Goal: Task Accomplishment & Management: Use online tool/utility

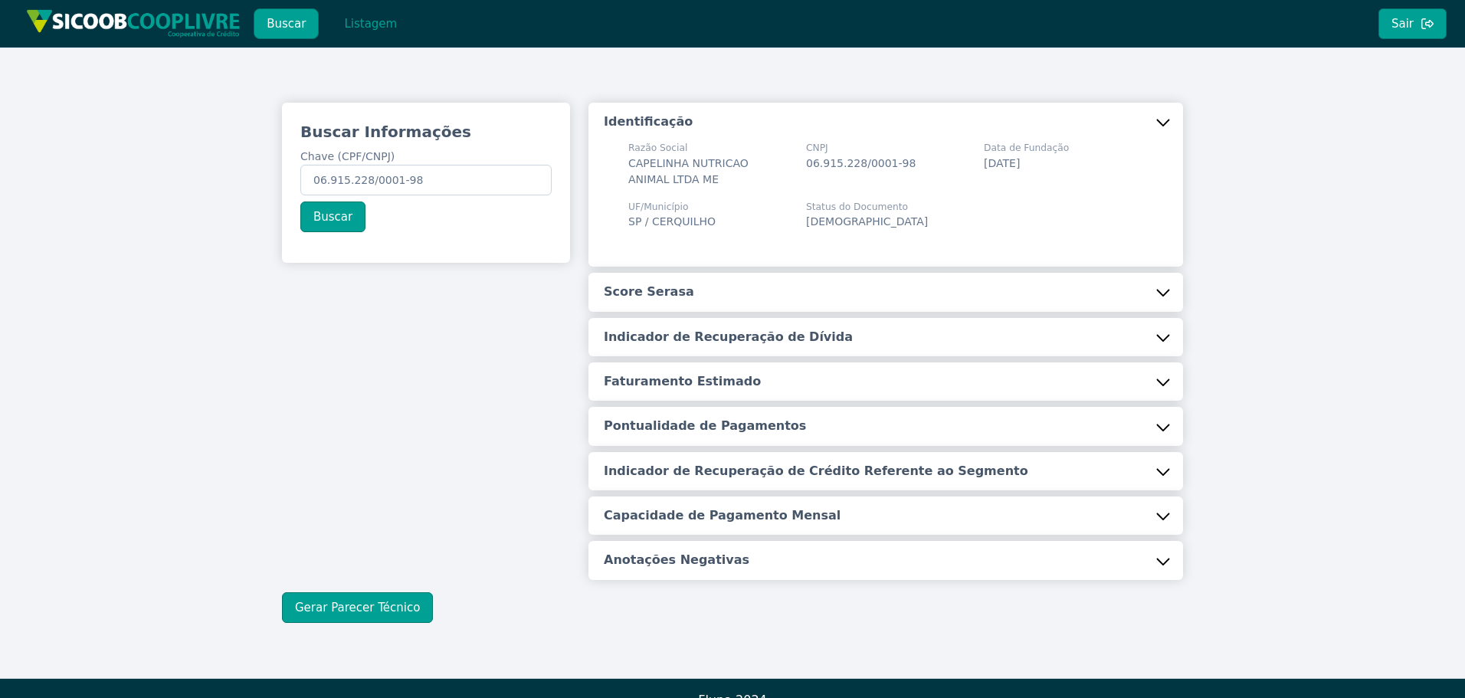
click at [355, 23] on button "Listagem" at bounding box center [370, 23] width 79 height 31
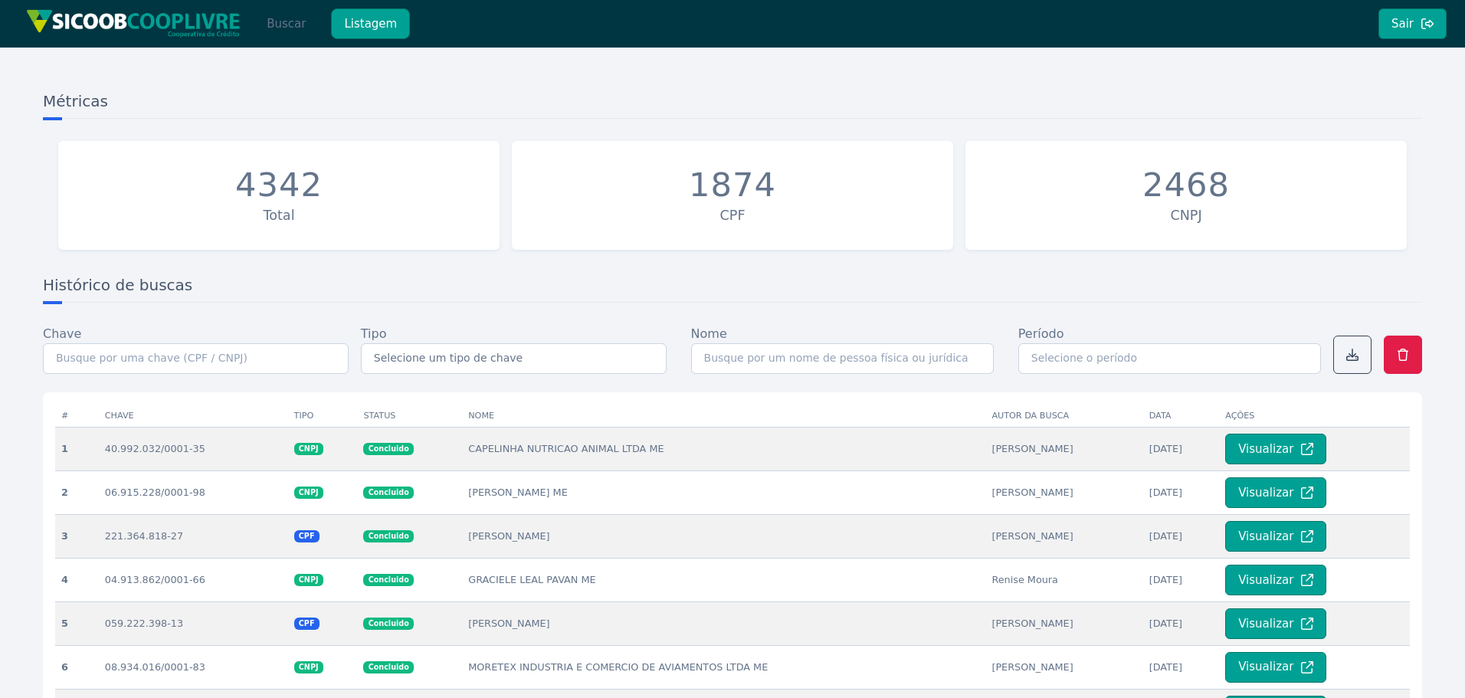
click at [286, 24] on button "Buscar" at bounding box center [286, 23] width 65 height 31
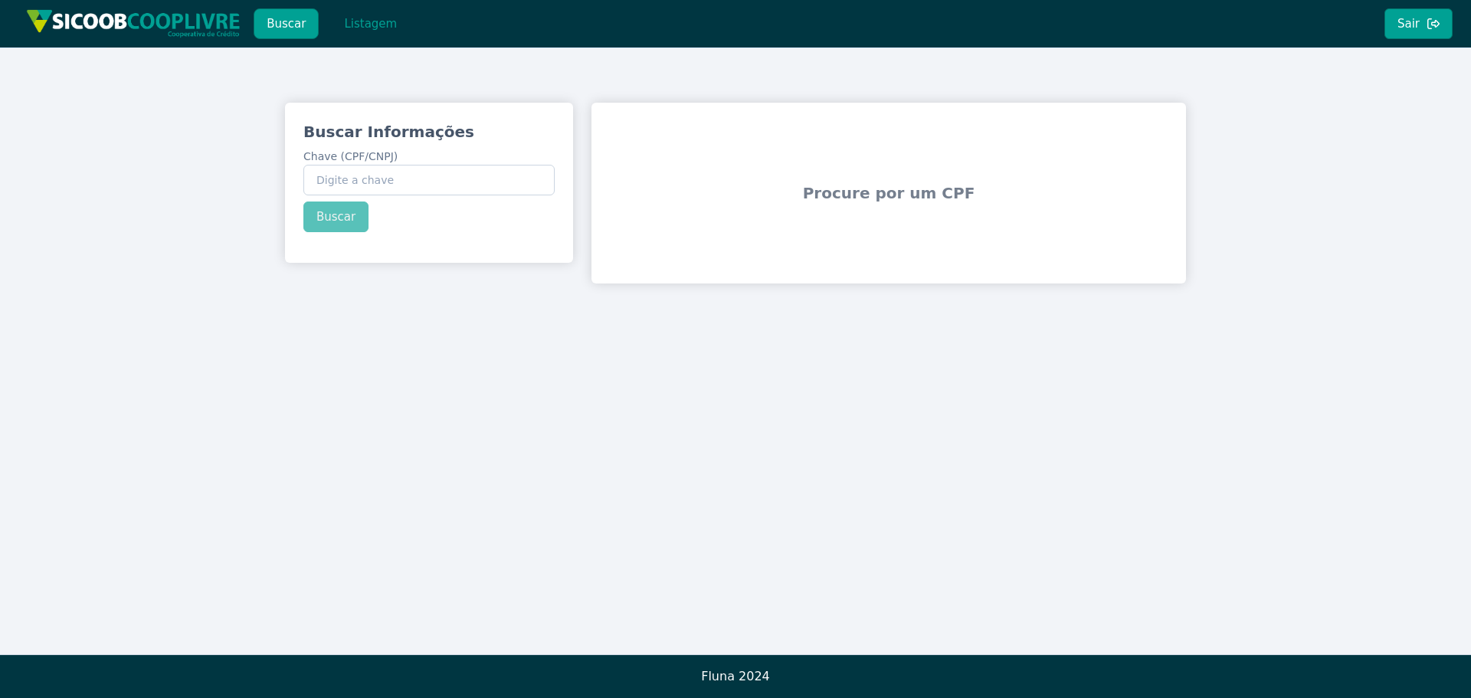
click at [424, 162] on label "Chave (CPF/CNPJ)" at bounding box center [428, 172] width 251 height 47
click at [424, 165] on input "Chave (CPF/CNPJ)" at bounding box center [428, 180] width 251 height 31
click at [420, 178] on input "Chave (CPF/CNPJ)" at bounding box center [428, 180] width 251 height 31
paste input "30.540.707/0001-51"
type input "30.540.707/0001-51"
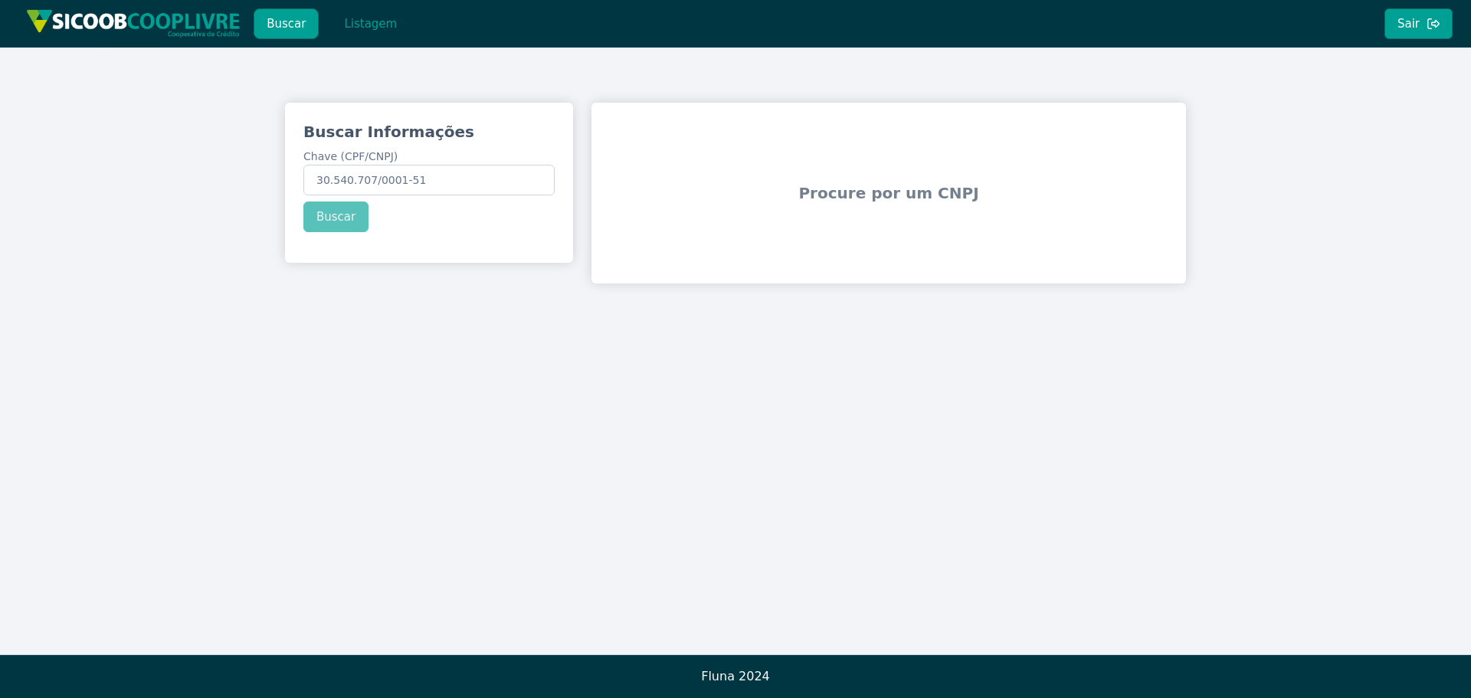
click at [310, 222] on div "Buscar Informações Chave (CPF/CNPJ) 30.540.707/0001-51 Buscar" at bounding box center [429, 177] width 288 height 148
click at [327, 219] on button "Buscar" at bounding box center [335, 216] width 65 height 31
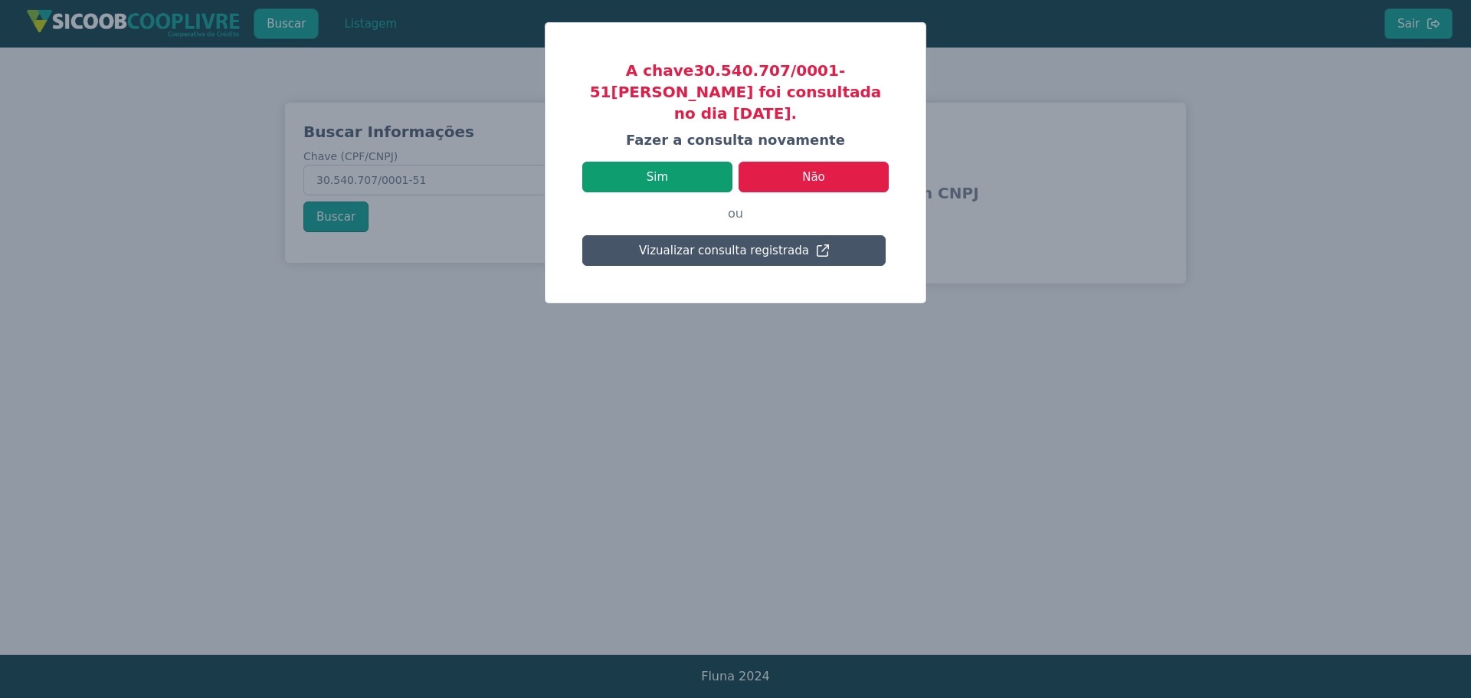
click at [657, 162] on button "Sim" at bounding box center [657, 177] width 150 height 31
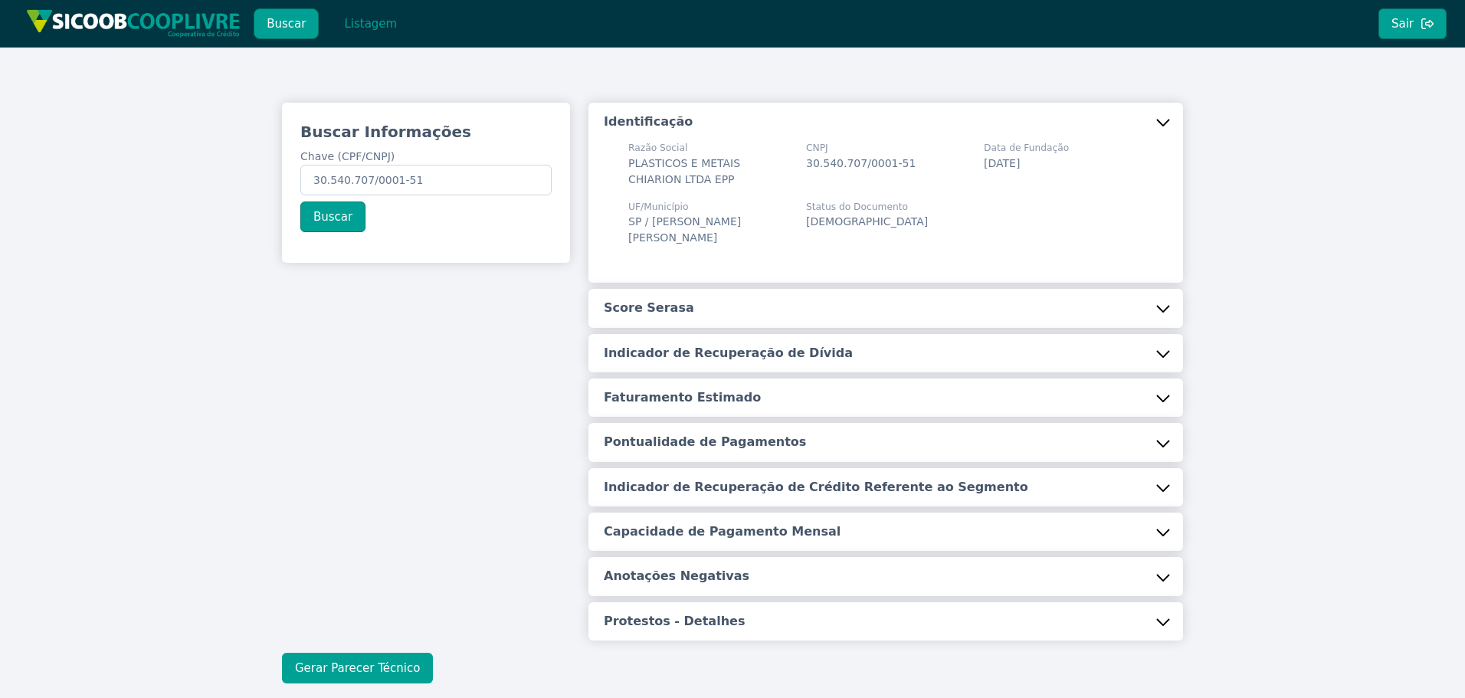
click at [320, 653] on button "Gerar Parecer Técnico" at bounding box center [357, 668] width 151 height 31
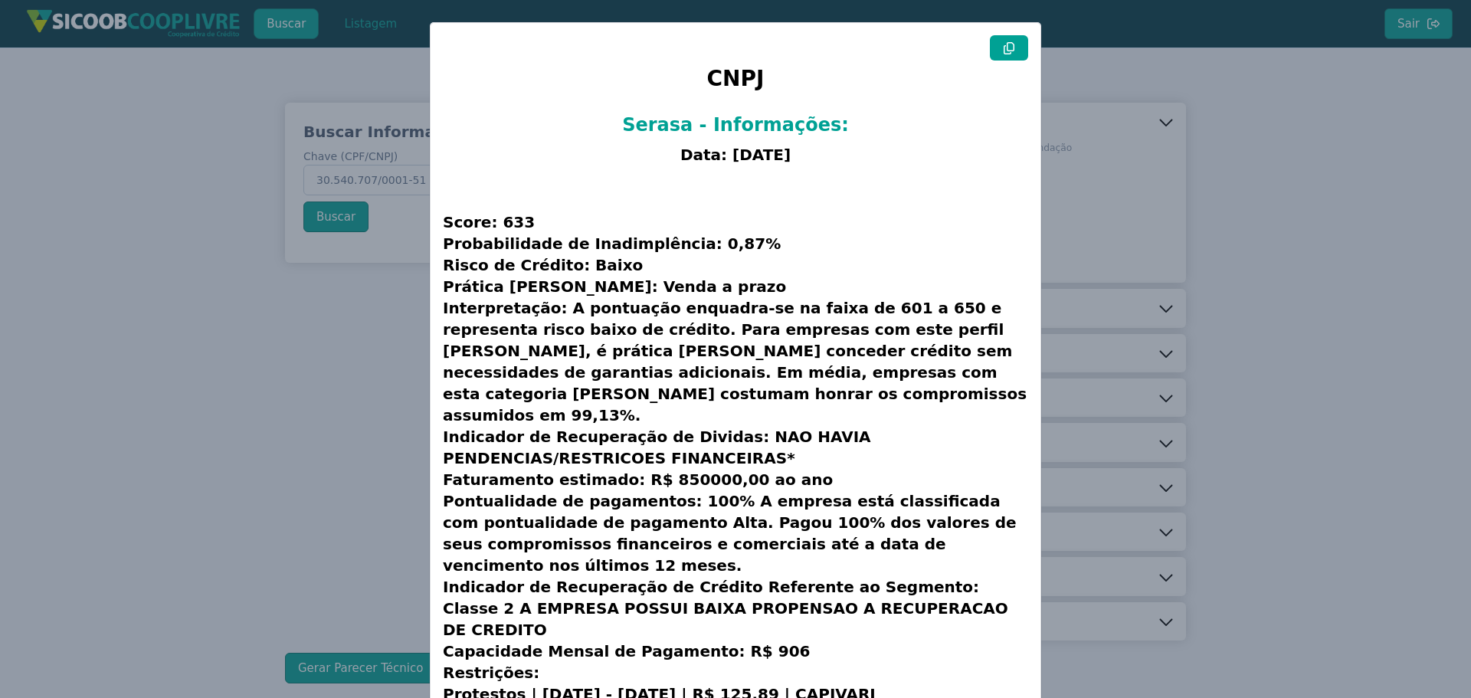
click at [1012, 51] on button at bounding box center [1009, 47] width 38 height 25
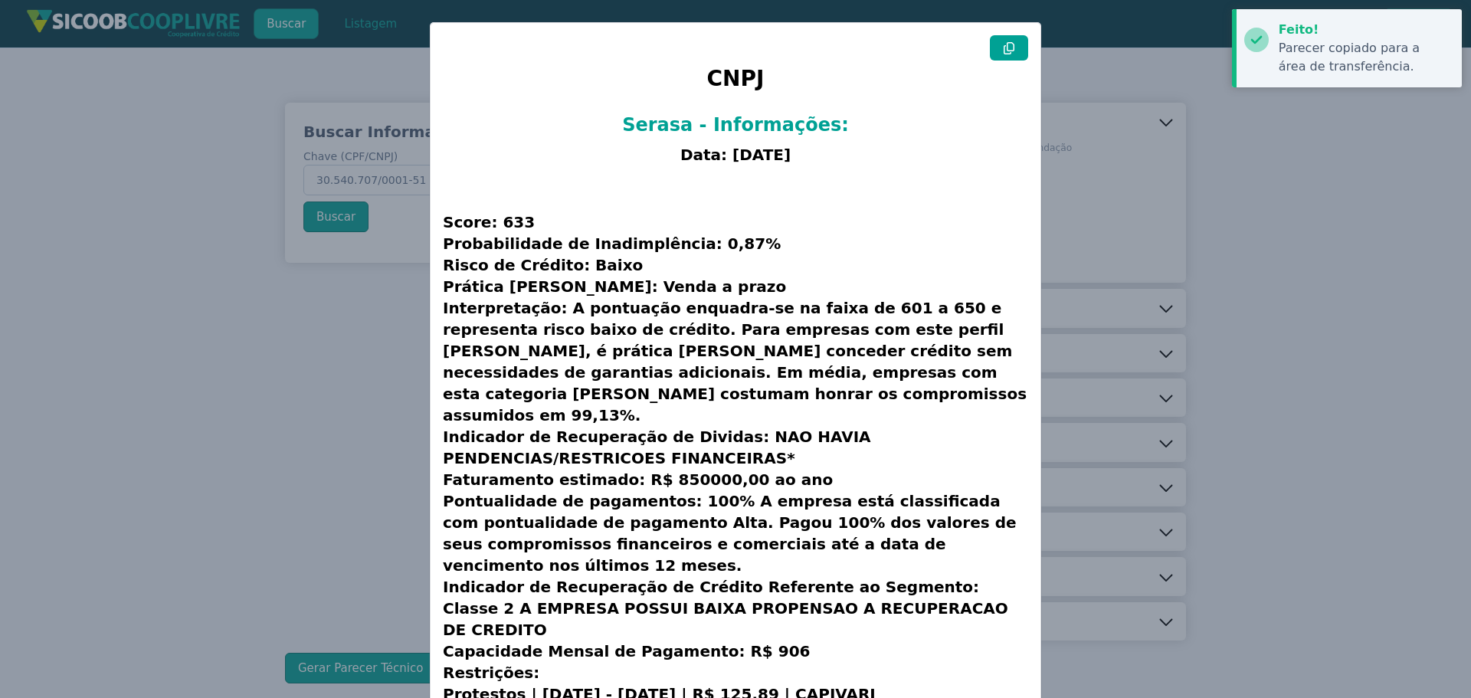
drag, startPoint x: 275, startPoint y: 392, endPoint x: 409, endPoint y: 7, distance: 408.0
click at [278, 388] on modal-container "CNPJ Serasa - Informações: Data: [DATE] Score: 633 Probabilidade de Inadimplênc…" at bounding box center [735, 349] width 1471 height 698
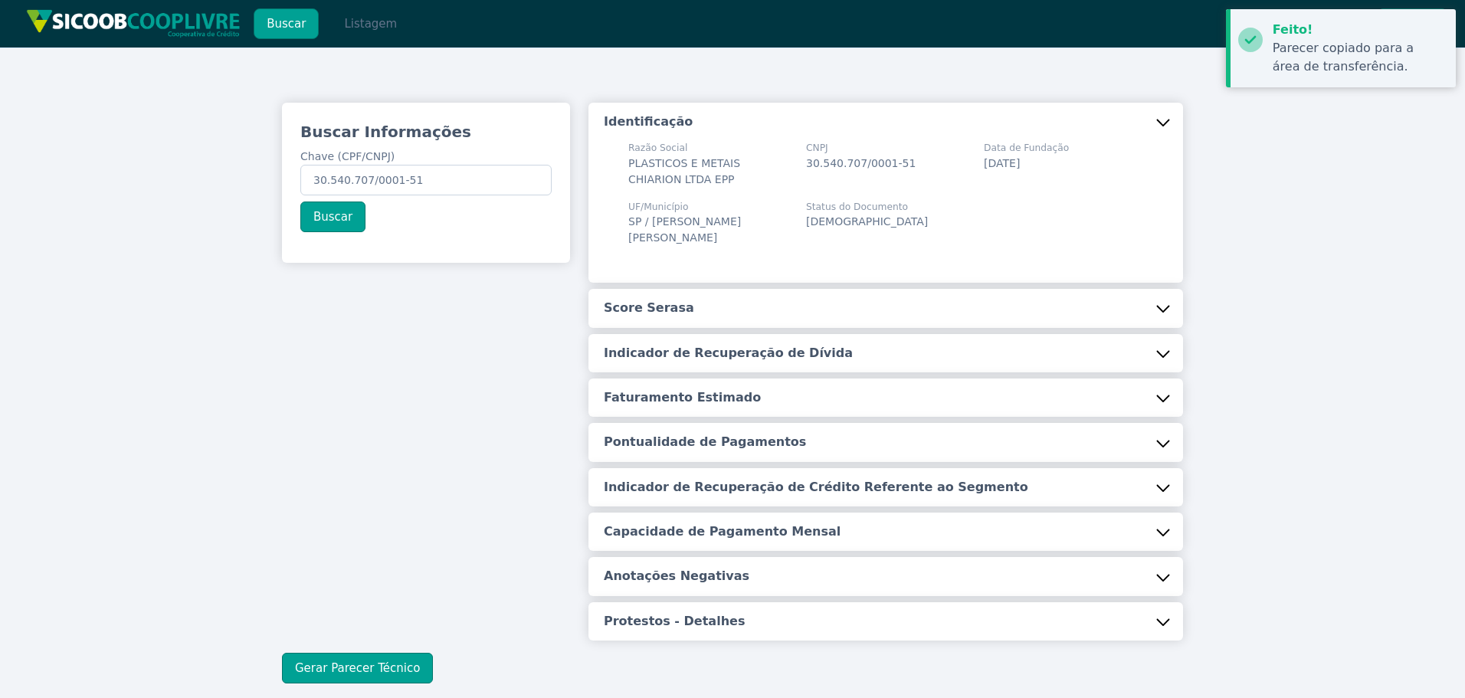
click at [391, 24] on button "Listagem" at bounding box center [370, 23] width 79 height 31
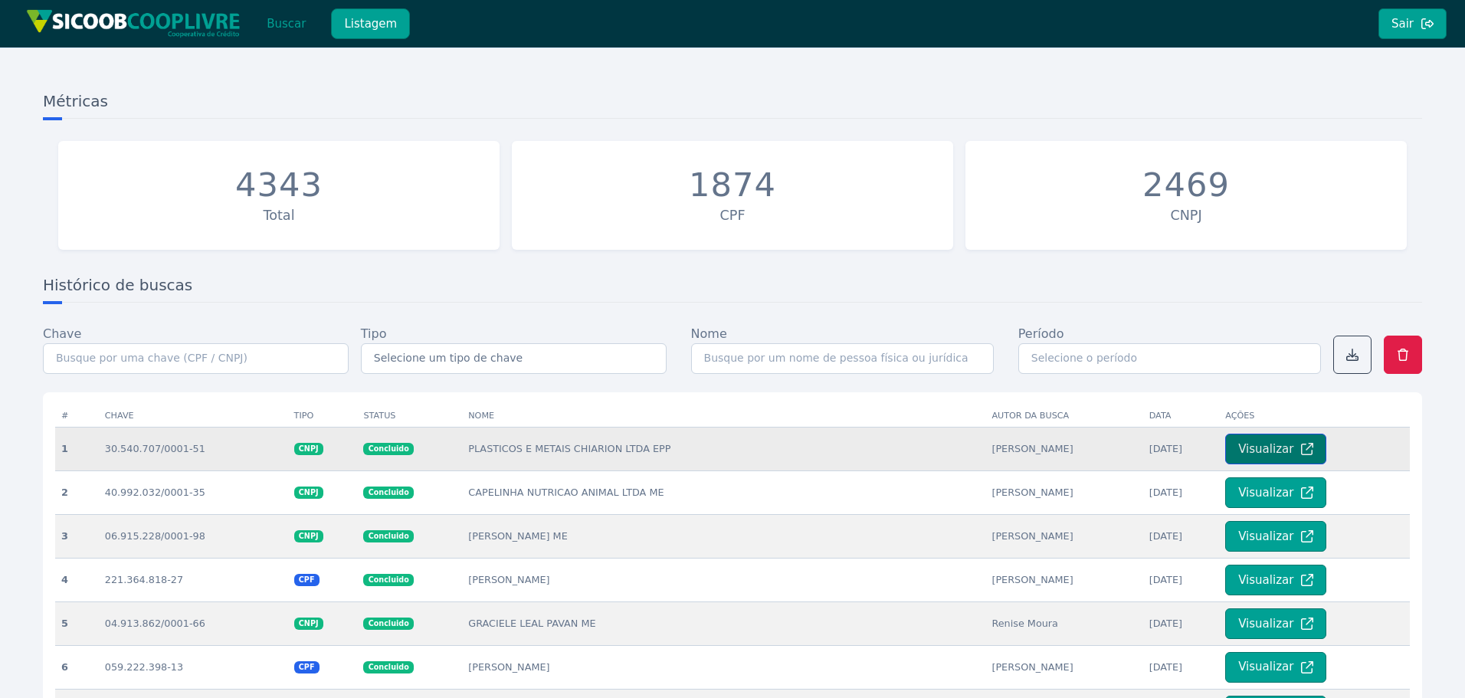
click at [1251, 451] on button "Visualizar" at bounding box center [1275, 449] width 101 height 31
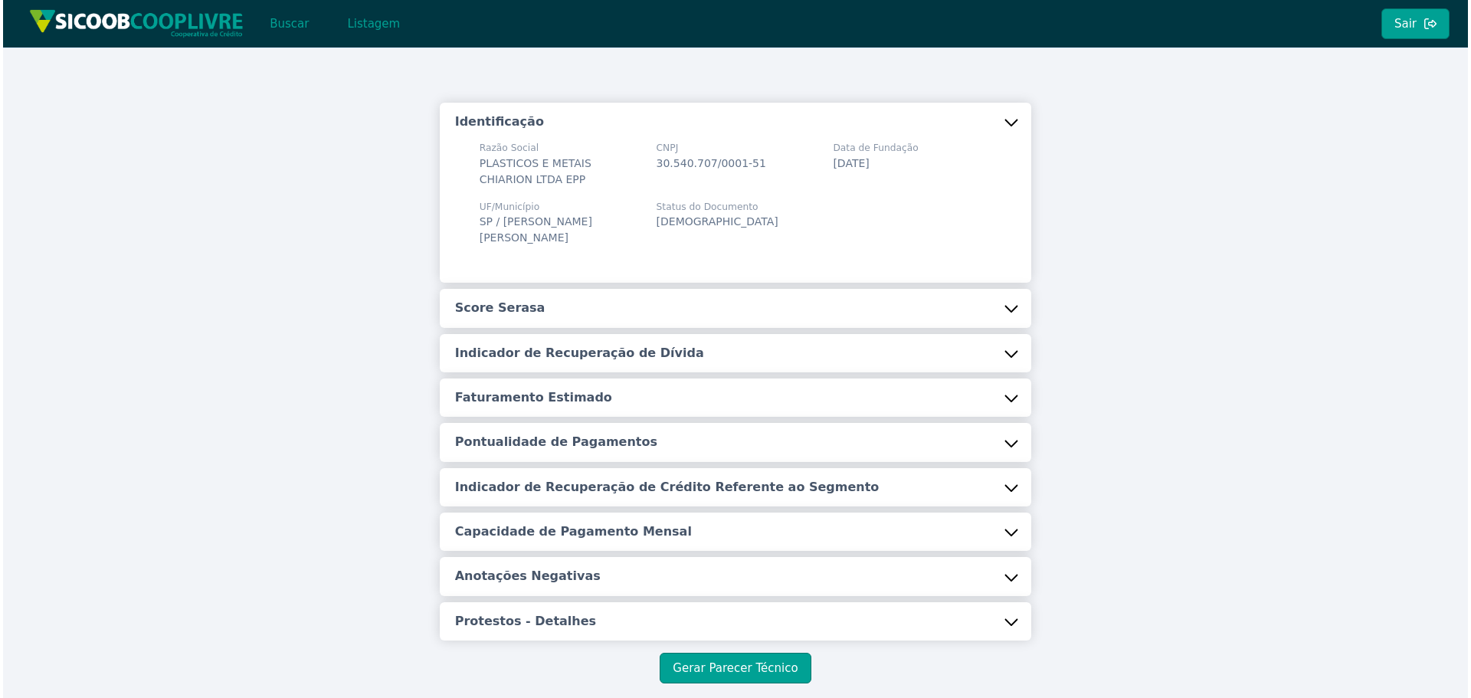
scroll to position [68, 0]
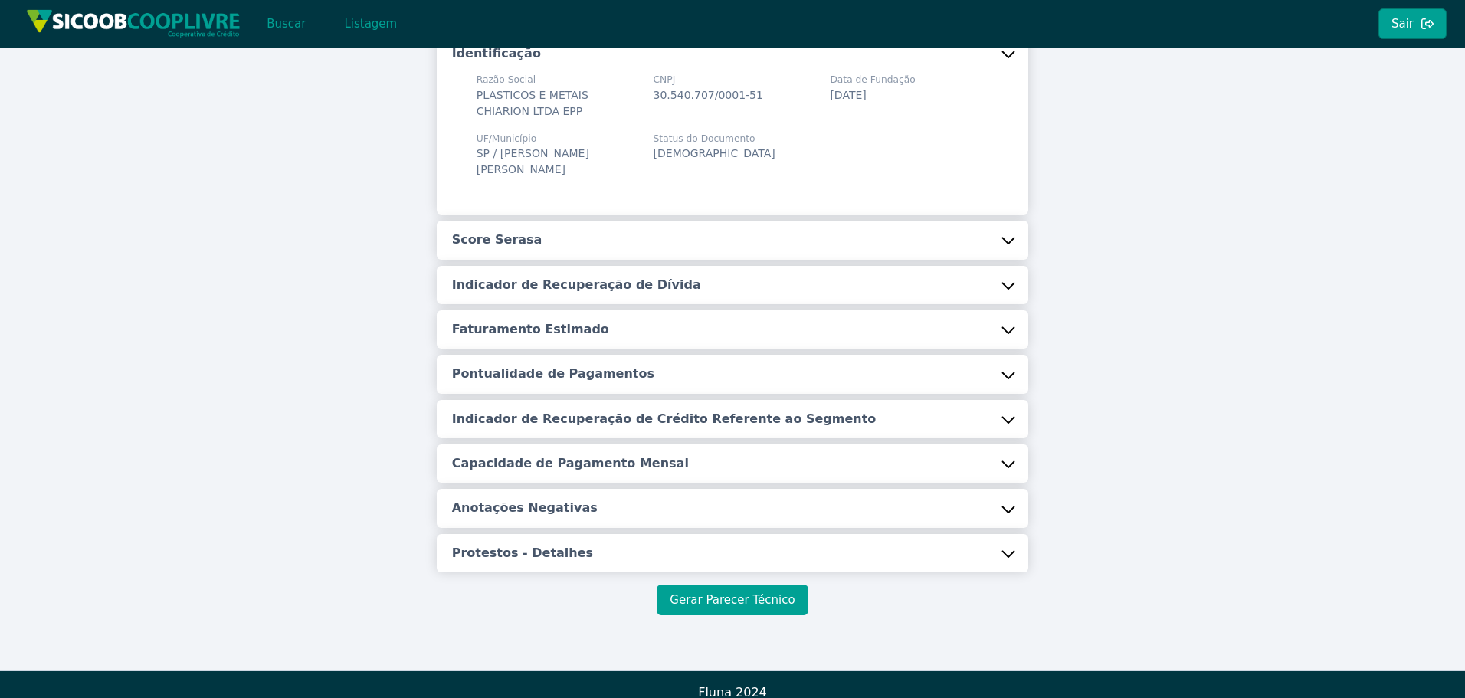
click at [725, 584] on button "Gerar Parecer Técnico" at bounding box center [732, 599] width 151 height 31
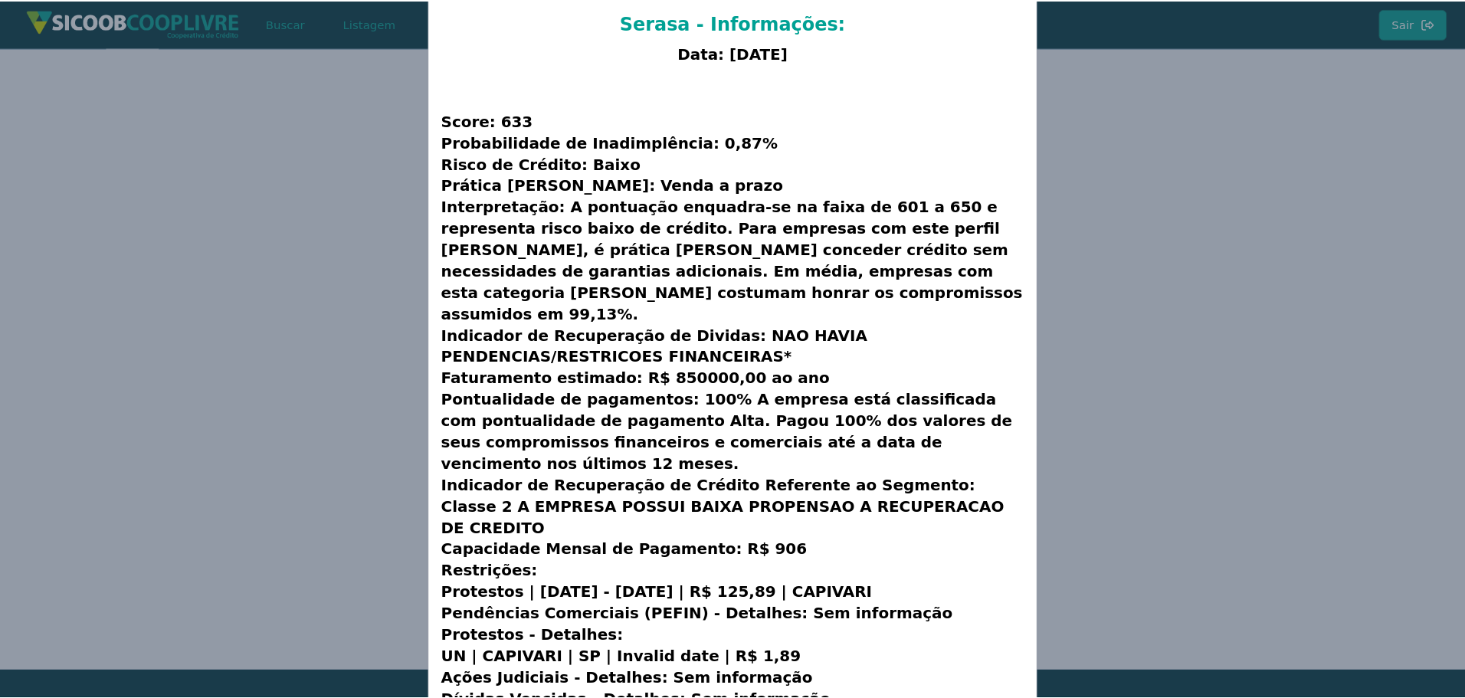
scroll to position [103, 0]
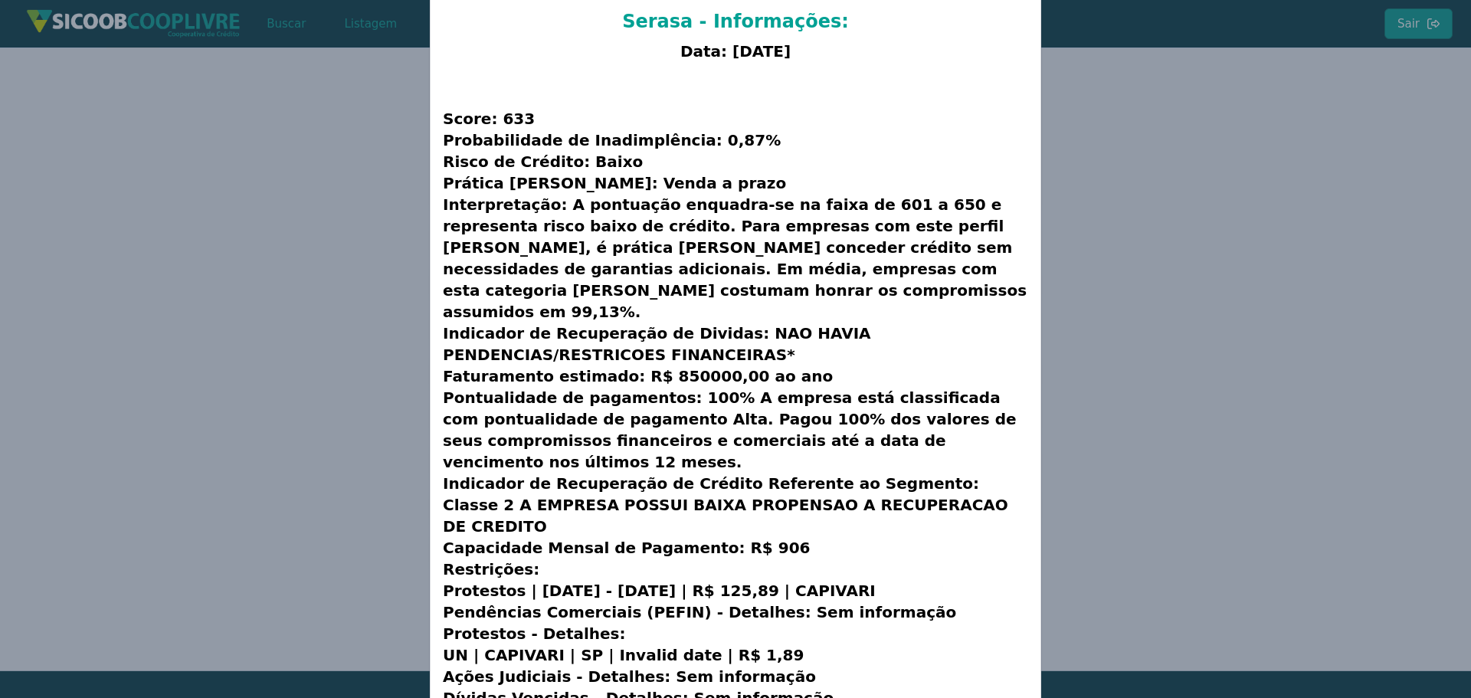
click at [365, 219] on modal-container "CNPJ Serasa - Informações: Data: [DATE] Score: 633 Probabilidade de Inadimplênc…" at bounding box center [735, 349] width 1471 height 698
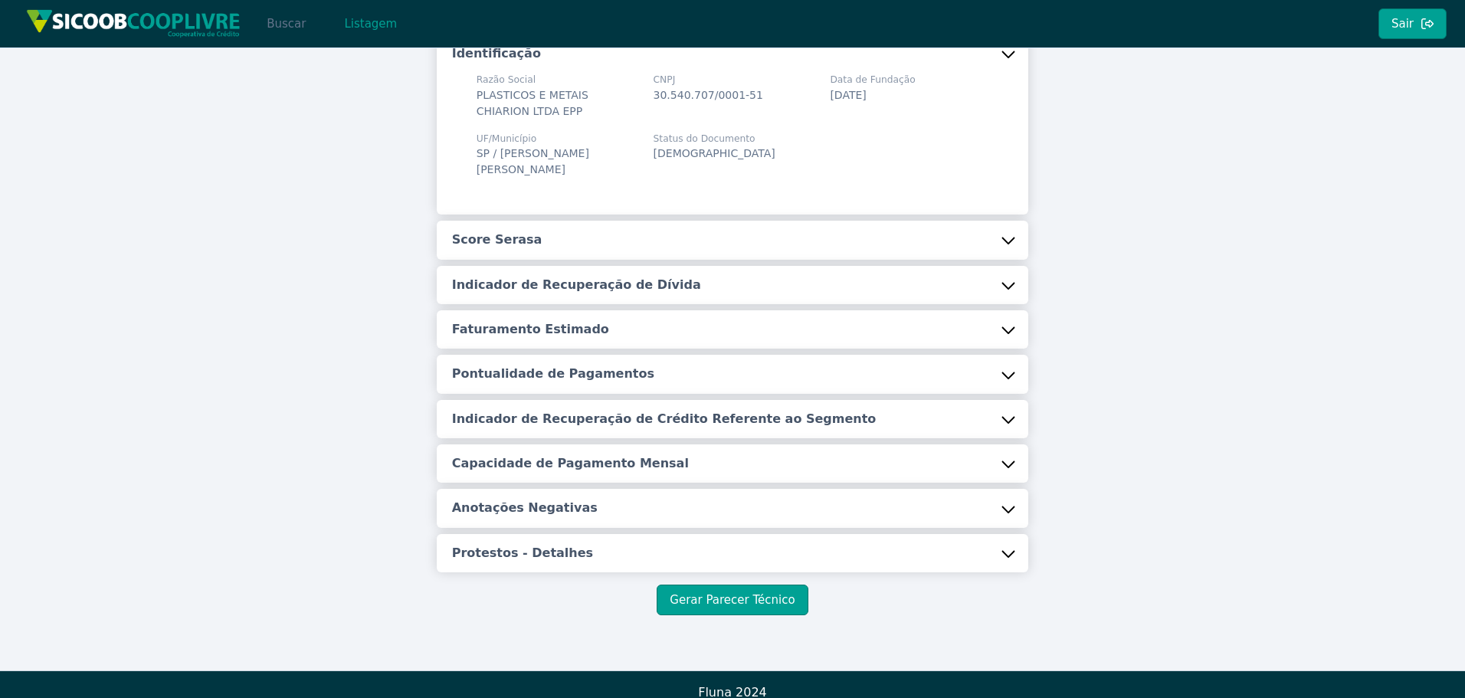
click at [273, 27] on button "Buscar" at bounding box center [286, 23] width 65 height 31
